Goal: Task Accomplishment & Management: Manage account settings

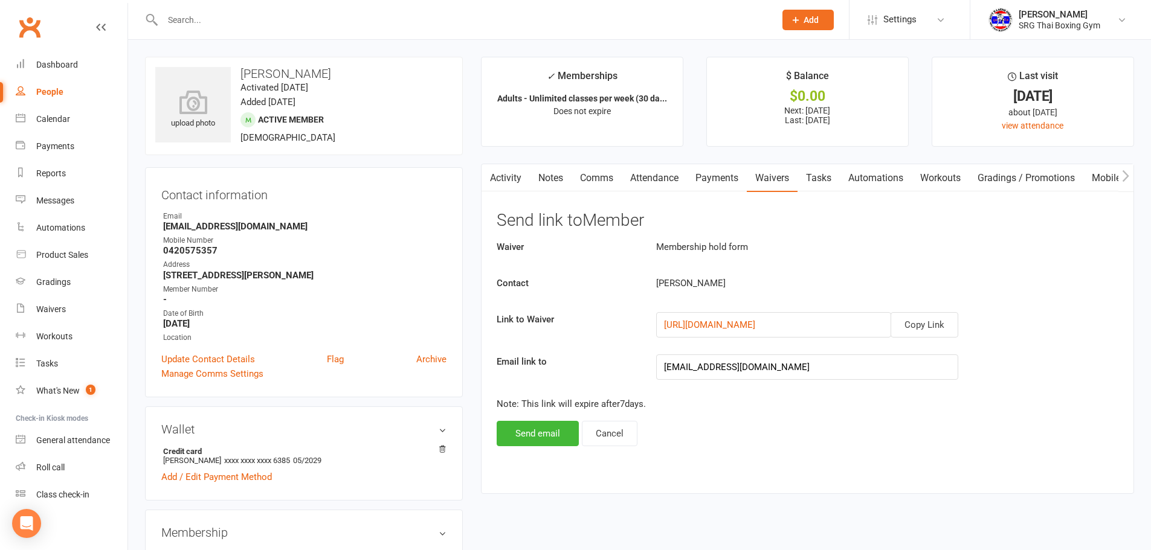
click at [211, 14] on input "text" at bounding box center [463, 19] width 608 height 17
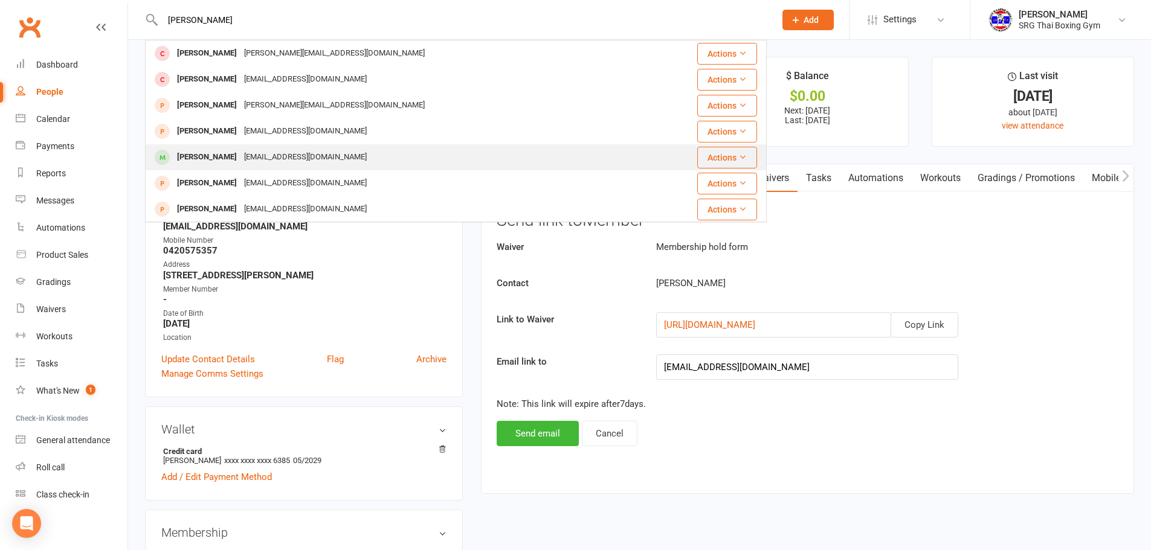
type input "[PERSON_NAME]"
click at [242, 153] on div "[EMAIL_ADDRESS][DOMAIN_NAME]" at bounding box center [305, 158] width 130 height 18
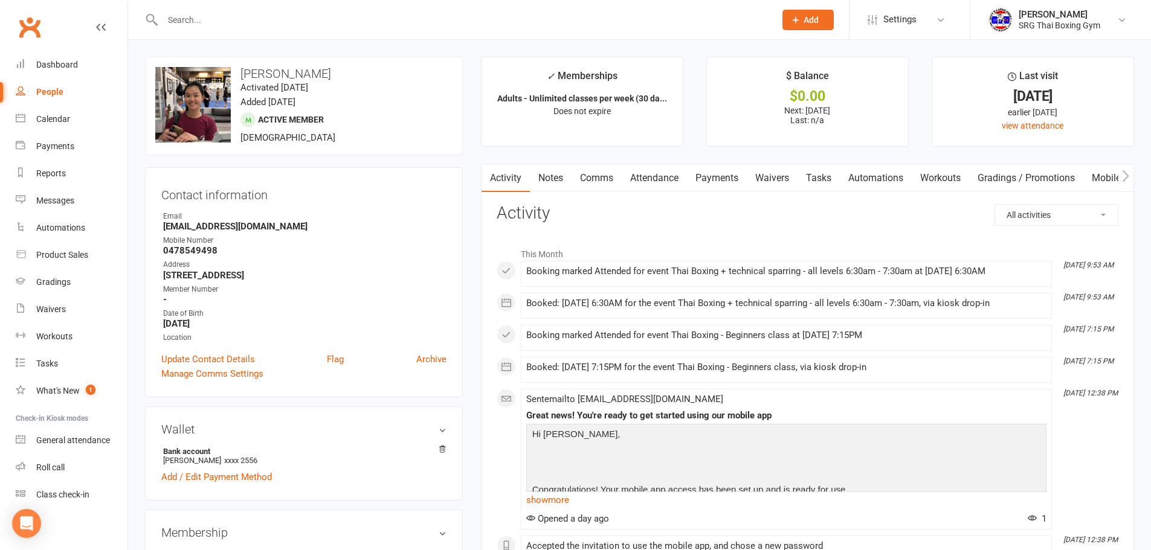
click at [771, 182] on link "Waivers" at bounding box center [772, 178] width 51 height 28
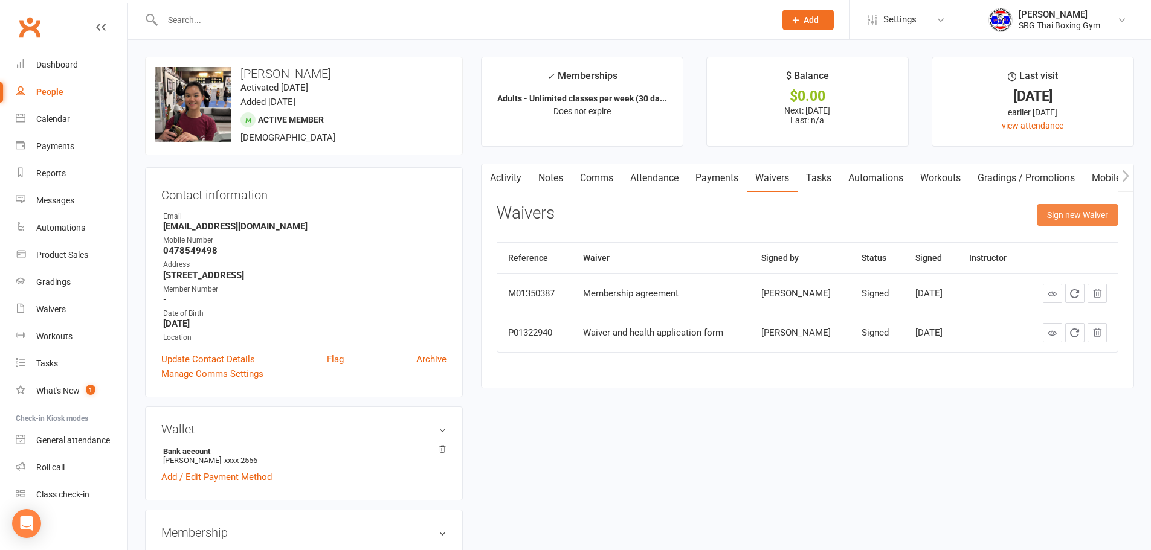
click at [1045, 207] on button "Sign new Waiver" at bounding box center [1078, 215] width 82 height 22
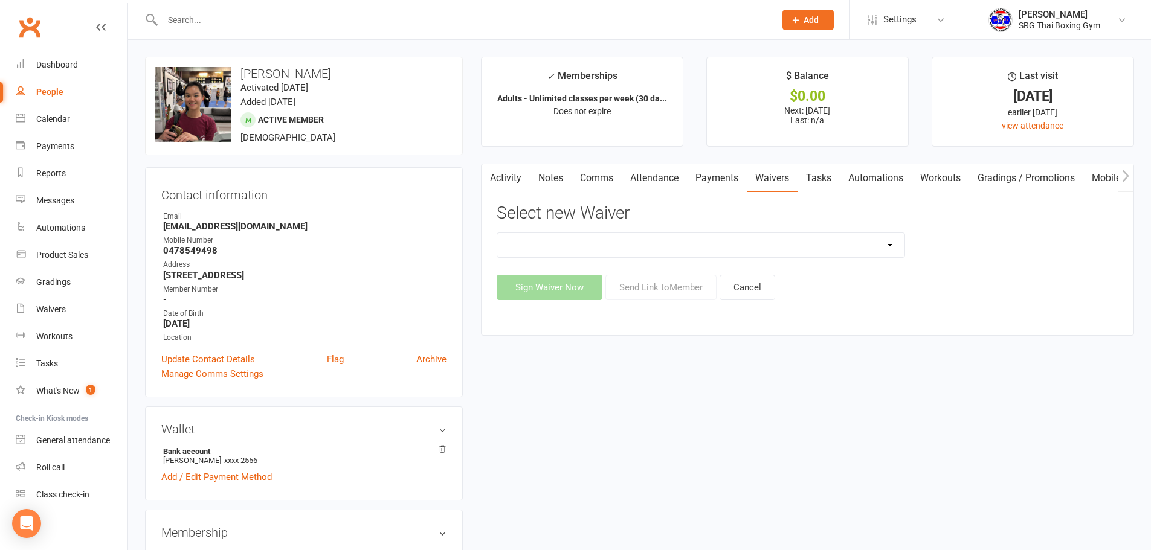
click at [606, 250] on select "Membership agreement Membership cancellation form Membership hold form New paym…" at bounding box center [700, 245] width 407 height 24
select select "12440"
click at [497, 233] on select "Membership agreement Membership cancellation form Membership hold form New paym…" at bounding box center [700, 245] width 407 height 24
click at [668, 293] on button "Send Link to Member" at bounding box center [660, 287] width 111 height 25
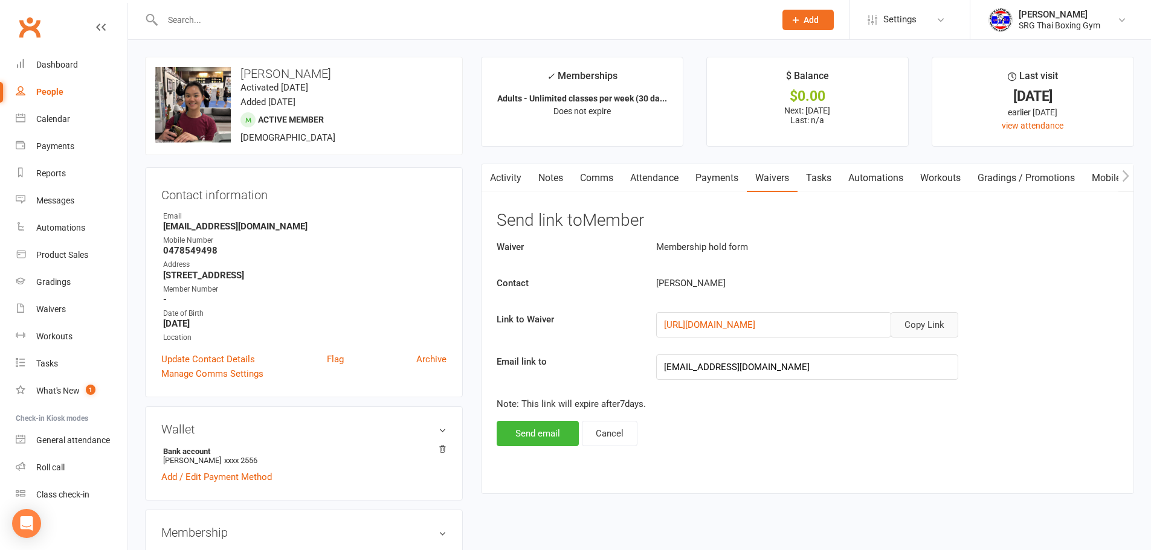
click at [923, 314] on button "Copy Link" at bounding box center [925, 324] width 68 height 25
